Goal: Information Seeking & Learning: Understand process/instructions

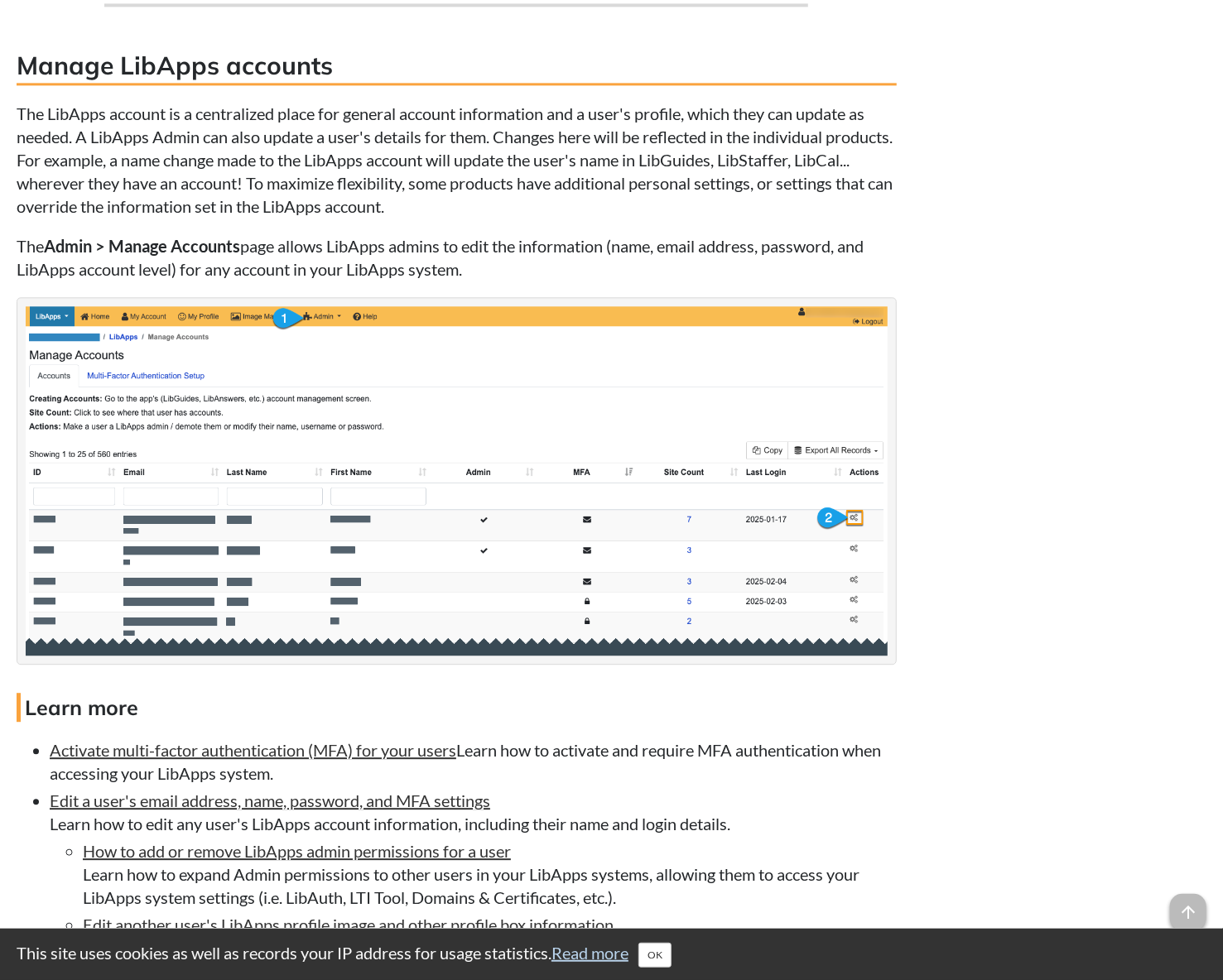
scroll to position [2649, 0]
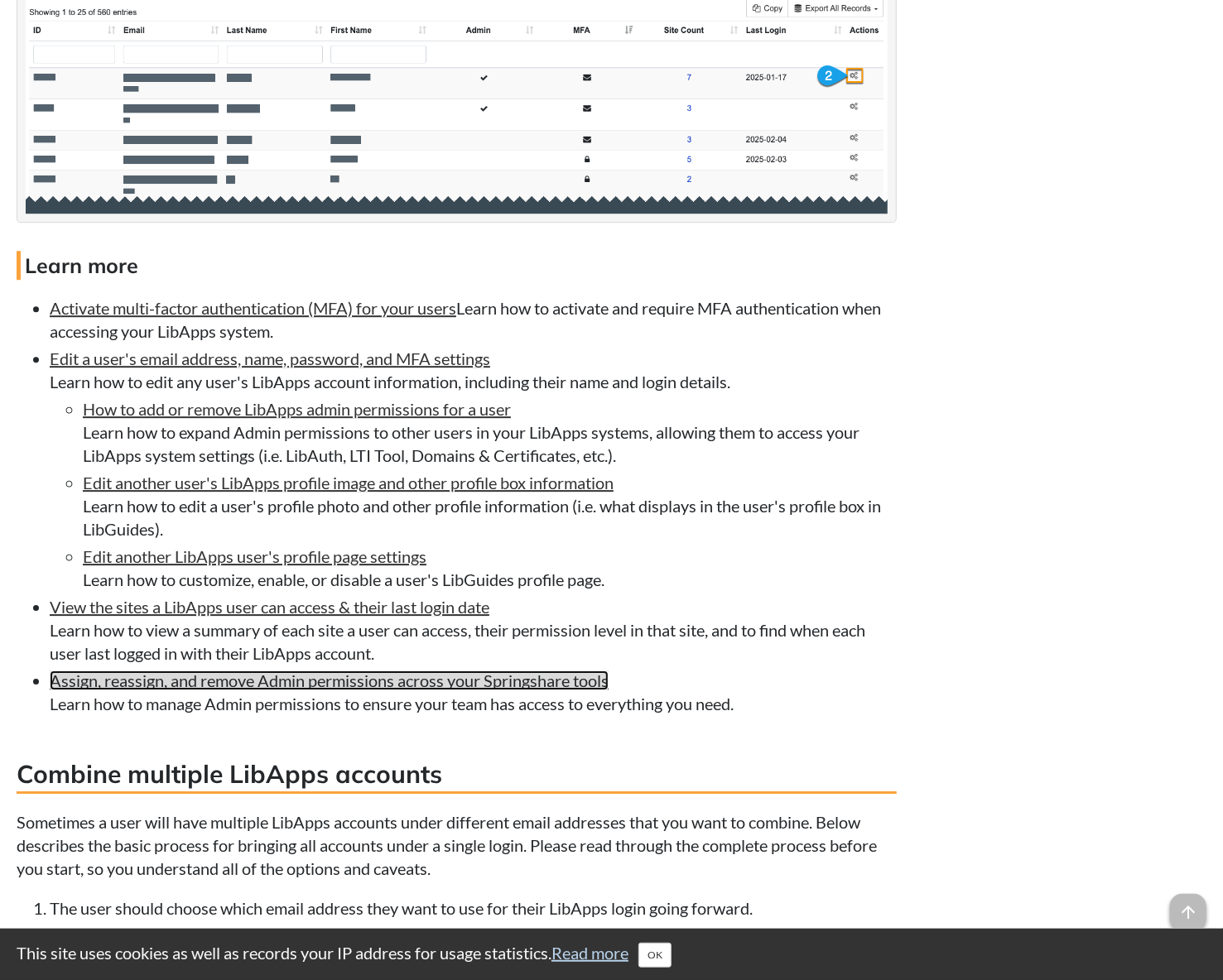
click at [387, 689] on link "Assign, reassign, and remove Admin permissions across your Springshare tools" at bounding box center [329, 680] width 559 height 20
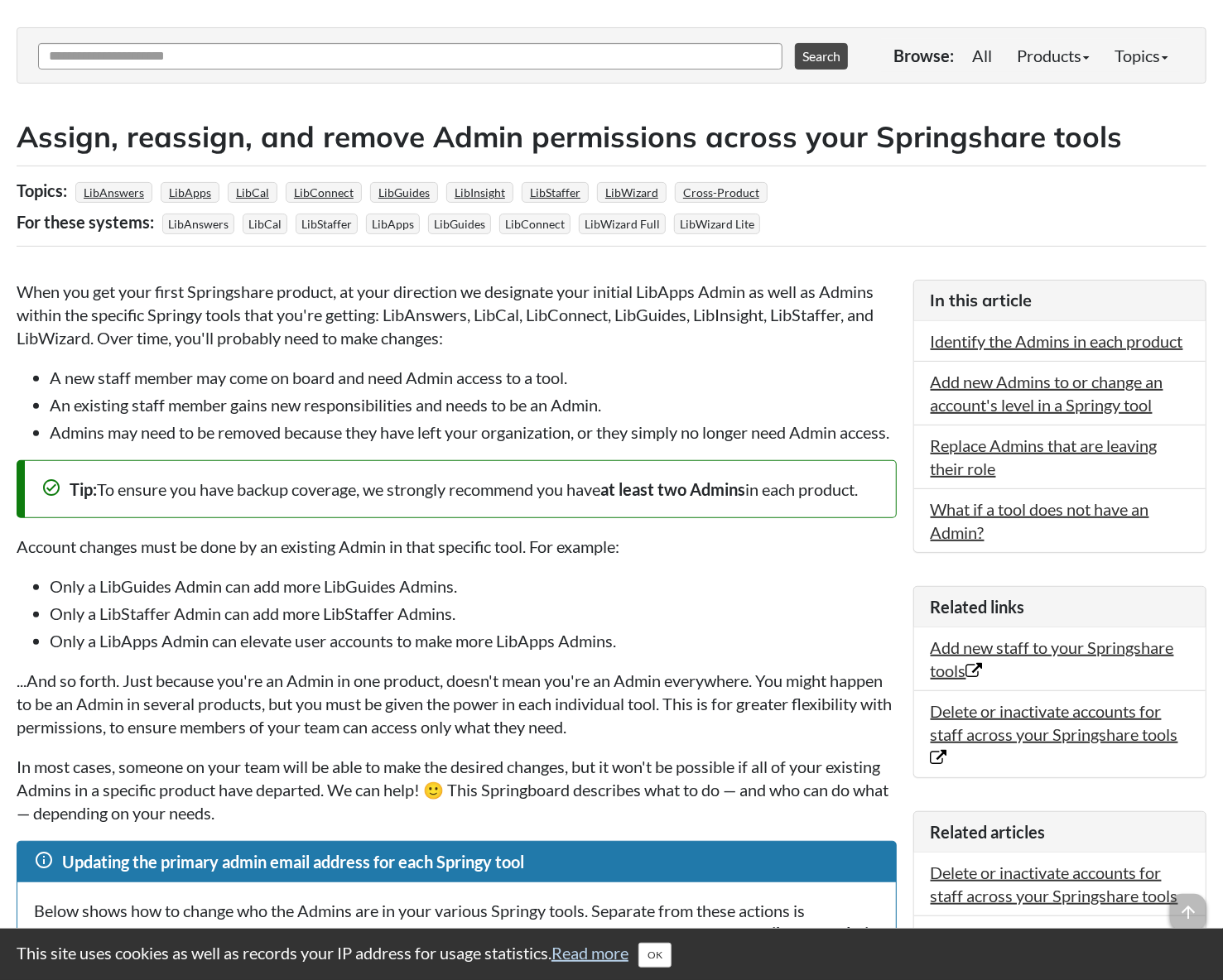
scroll to position [220, 0]
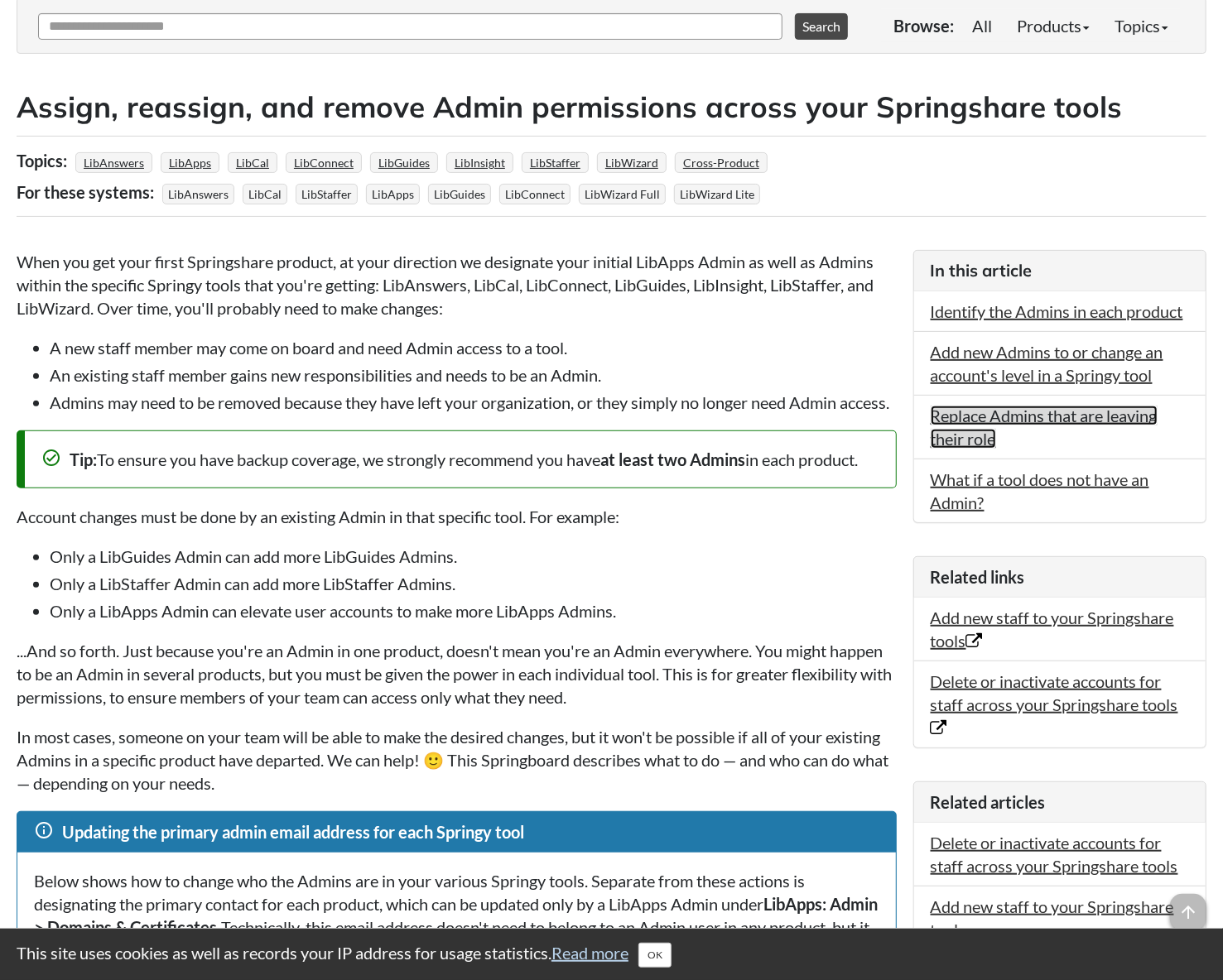
click at [1027, 422] on link "Replace Admins that are leaving their role" at bounding box center [1043, 428] width 227 height 43
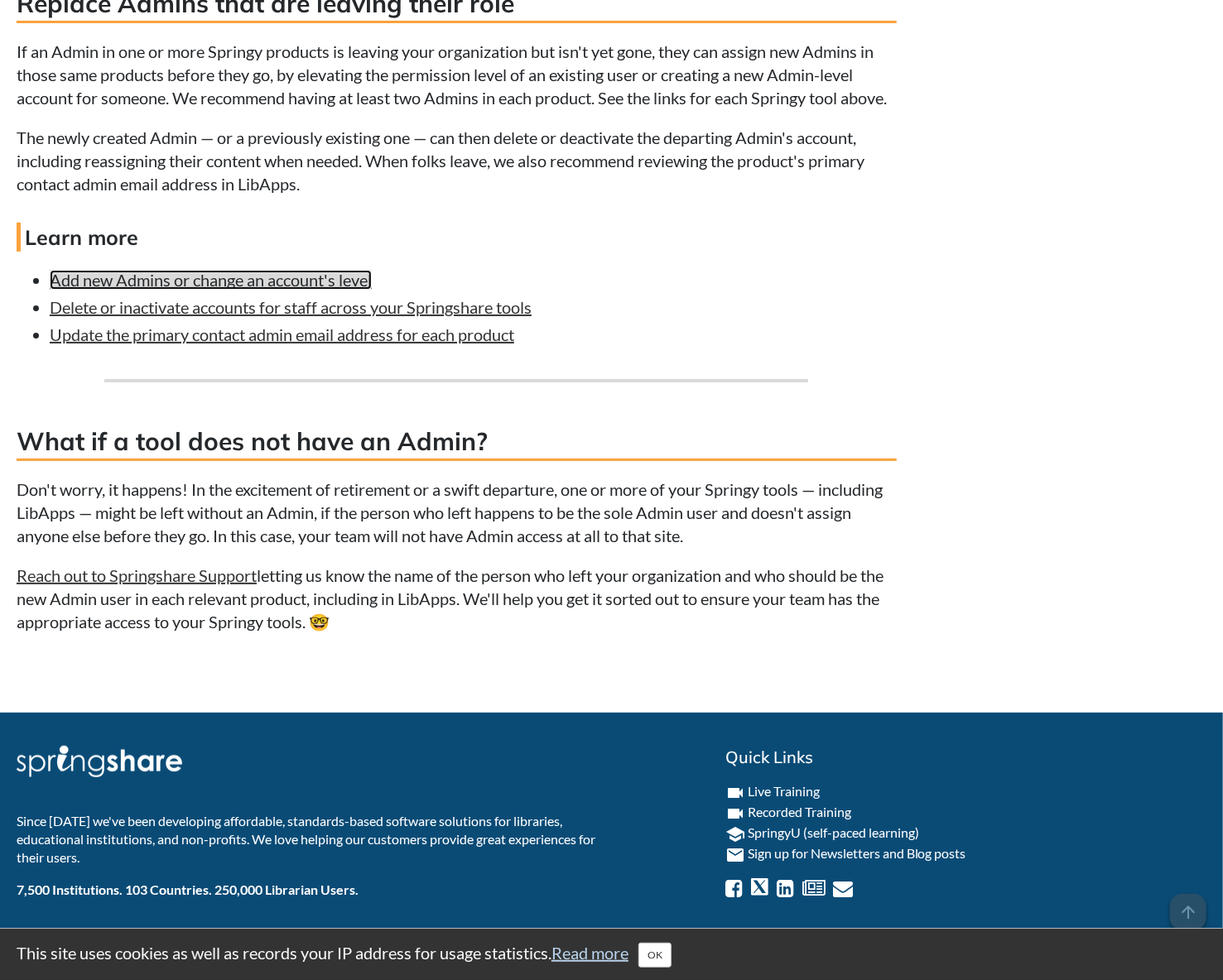
click at [292, 290] on link "Add new Admins or change an account's level" at bounding box center [210, 280] width 322 height 20
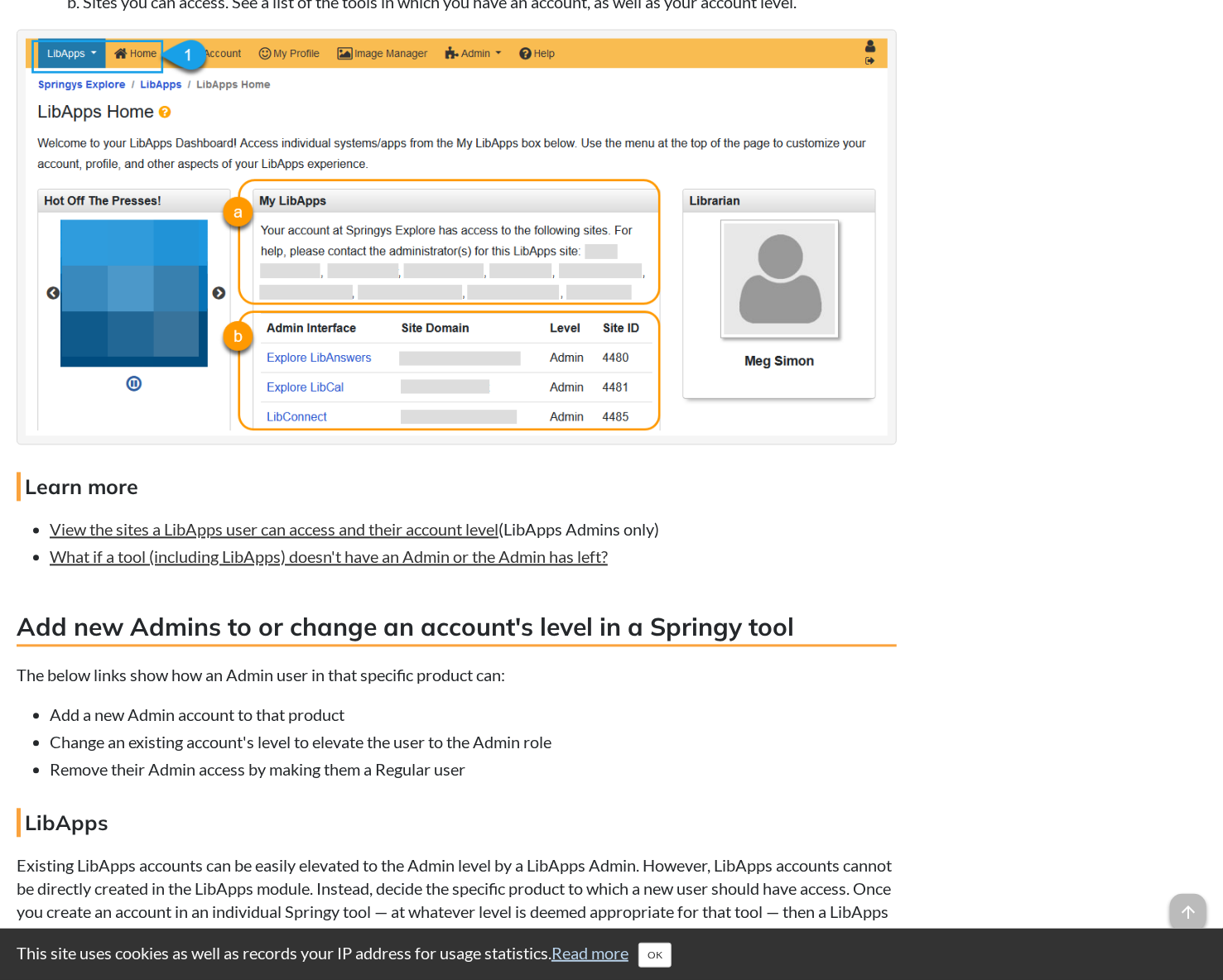
scroll to position [1766, 0]
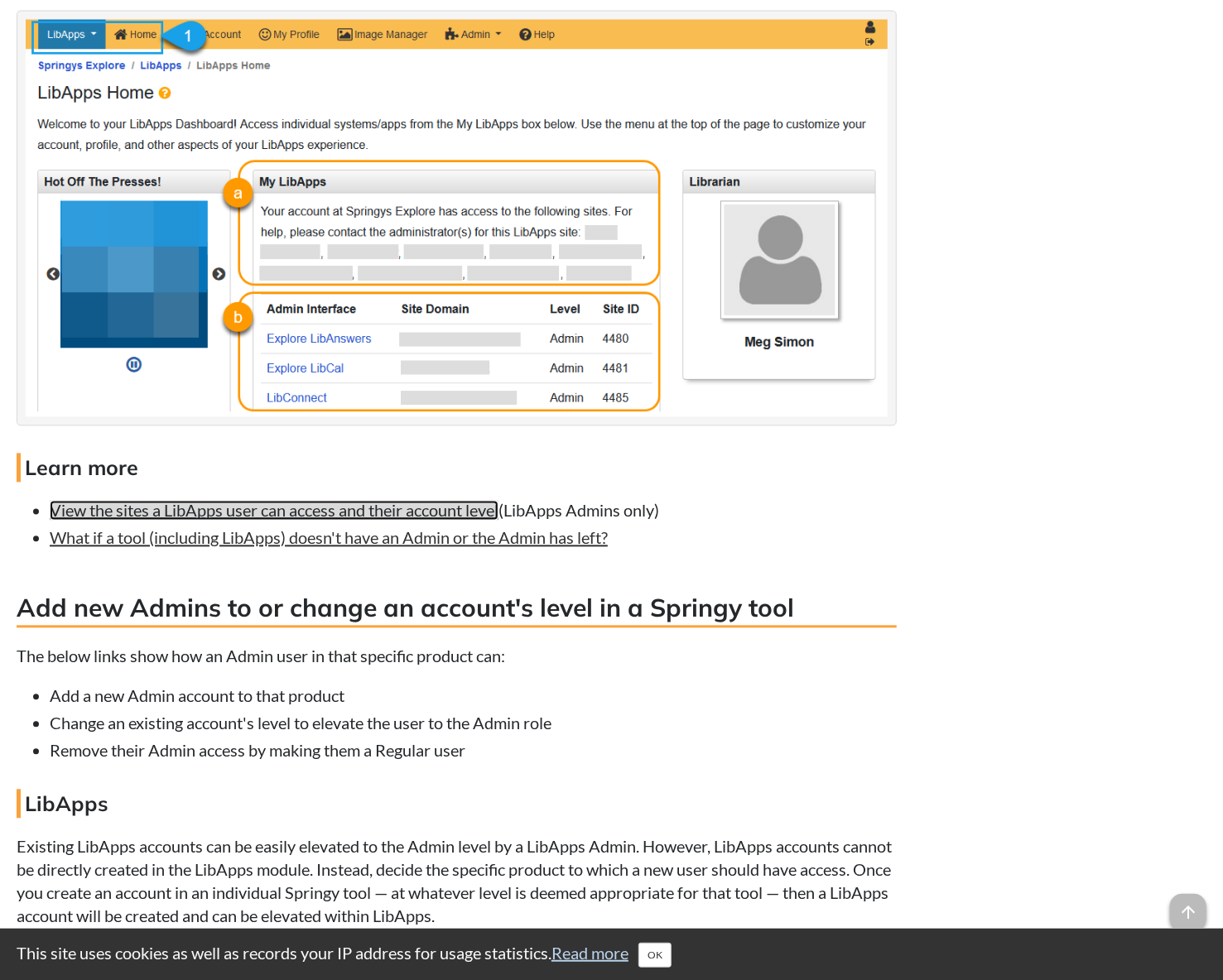
click at [426, 521] on link "View the sites a LibApps user can access and their account level" at bounding box center [273, 511] width 449 height 20
